Goal: Find specific page/section: Find specific page/section

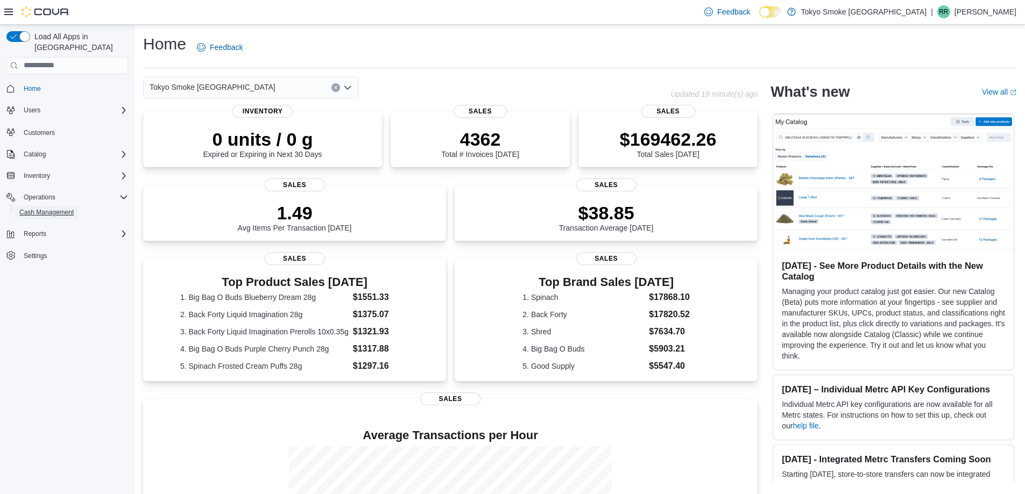
click at [59, 208] on span "Cash Management" at bounding box center [46, 212] width 54 height 9
click at [49, 208] on span "Cash Management" at bounding box center [46, 212] width 54 height 9
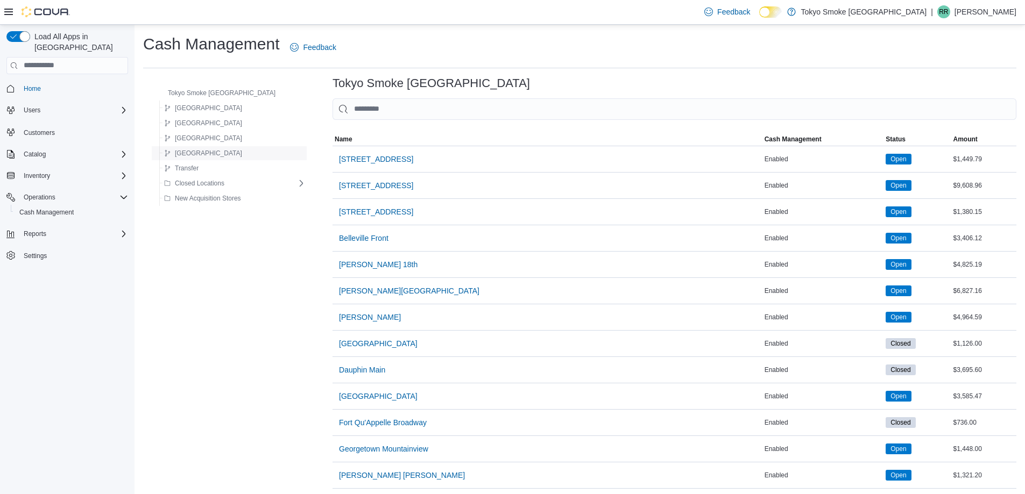
click at [237, 156] on div "Saskatchewan" at bounding box center [233, 153] width 146 height 13
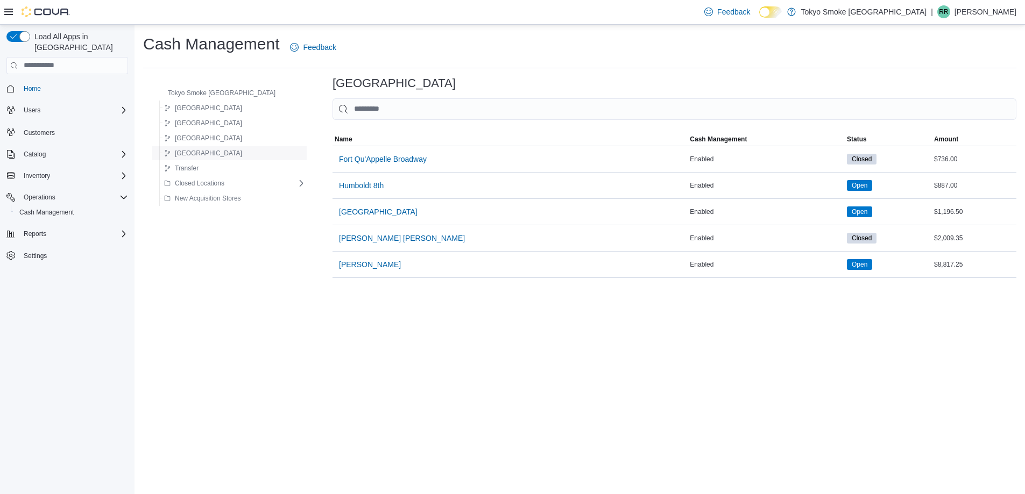
click at [220, 154] on button "Saskatchewan" at bounding box center [203, 153] width 87 height 13
click at [208, 152] on span "Saskatchewan" at bounding box center [208, 153] width 67 height 9
click at [365, 214] on span "Meadow Lake Centre" at bounding box center [378, 212] width 79 height 11
